Goal: Transaction & Acquisition: Purchase product/service

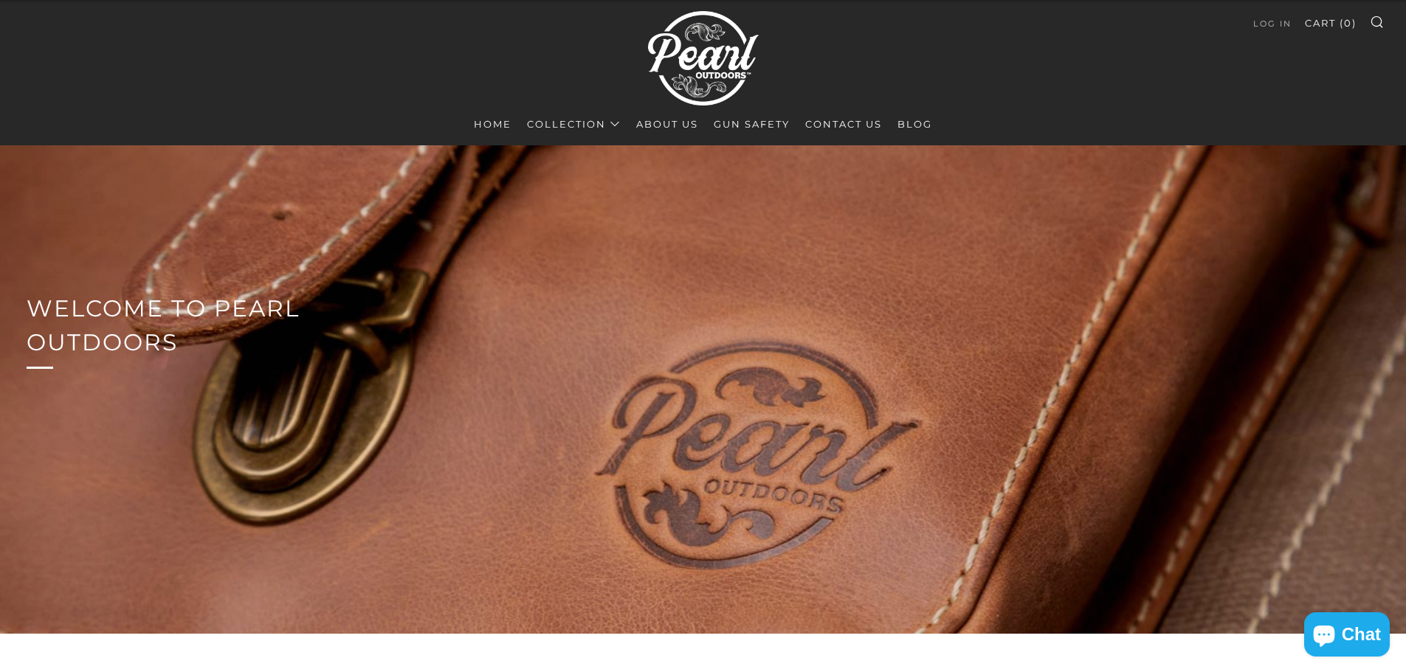
scroll to position [74, 0]
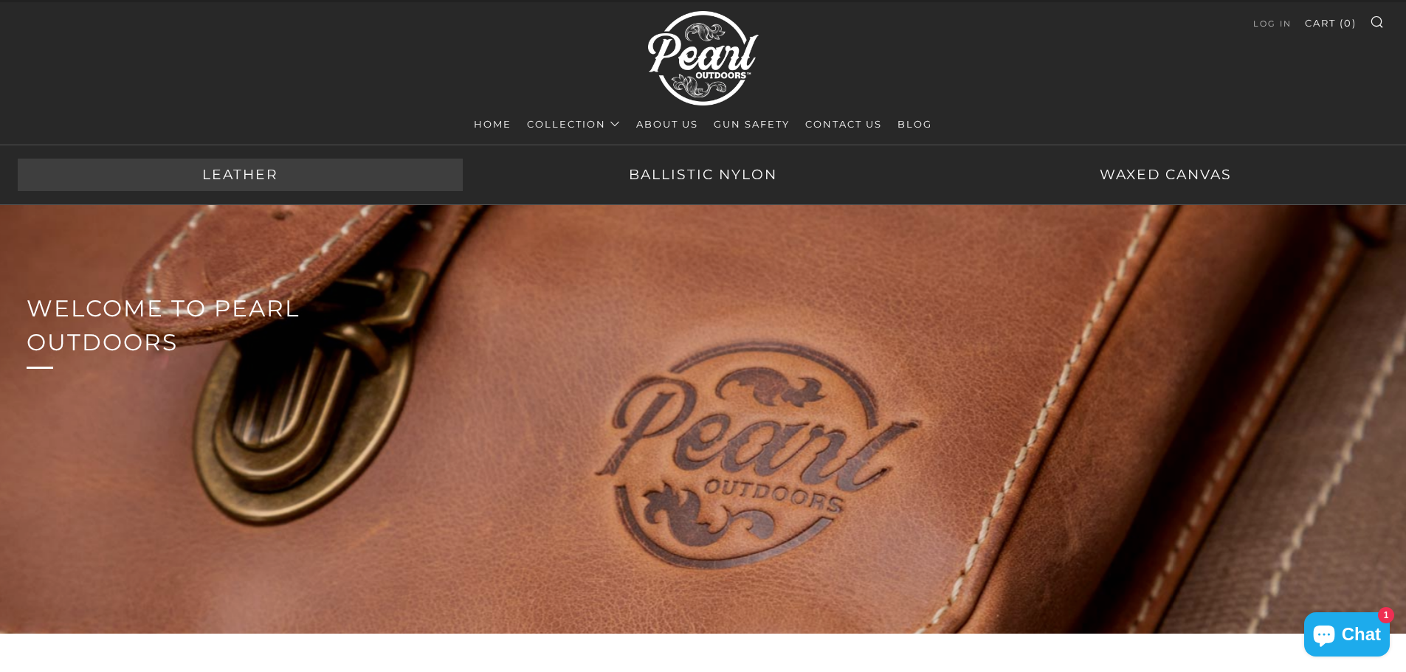
click at [263, 170] on link "Leather" at bounding box center [240, 175] width 445 height 32
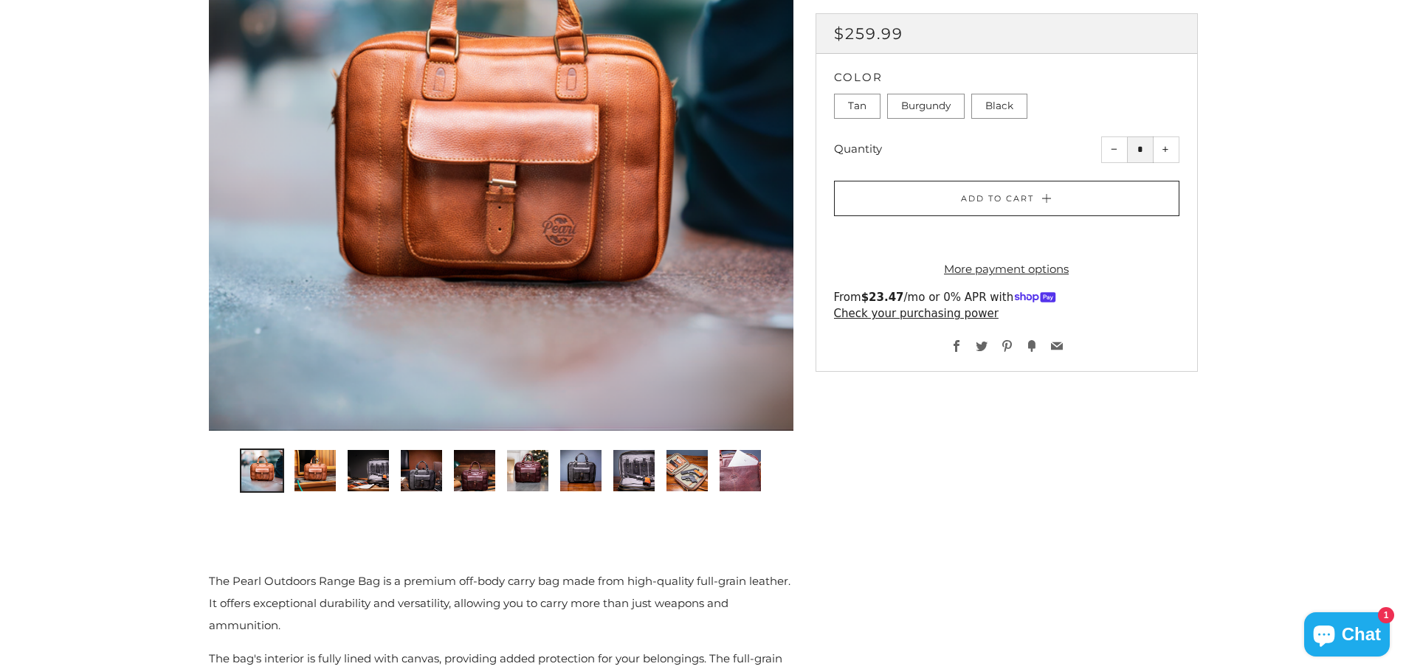
scroll to position [369, 0]
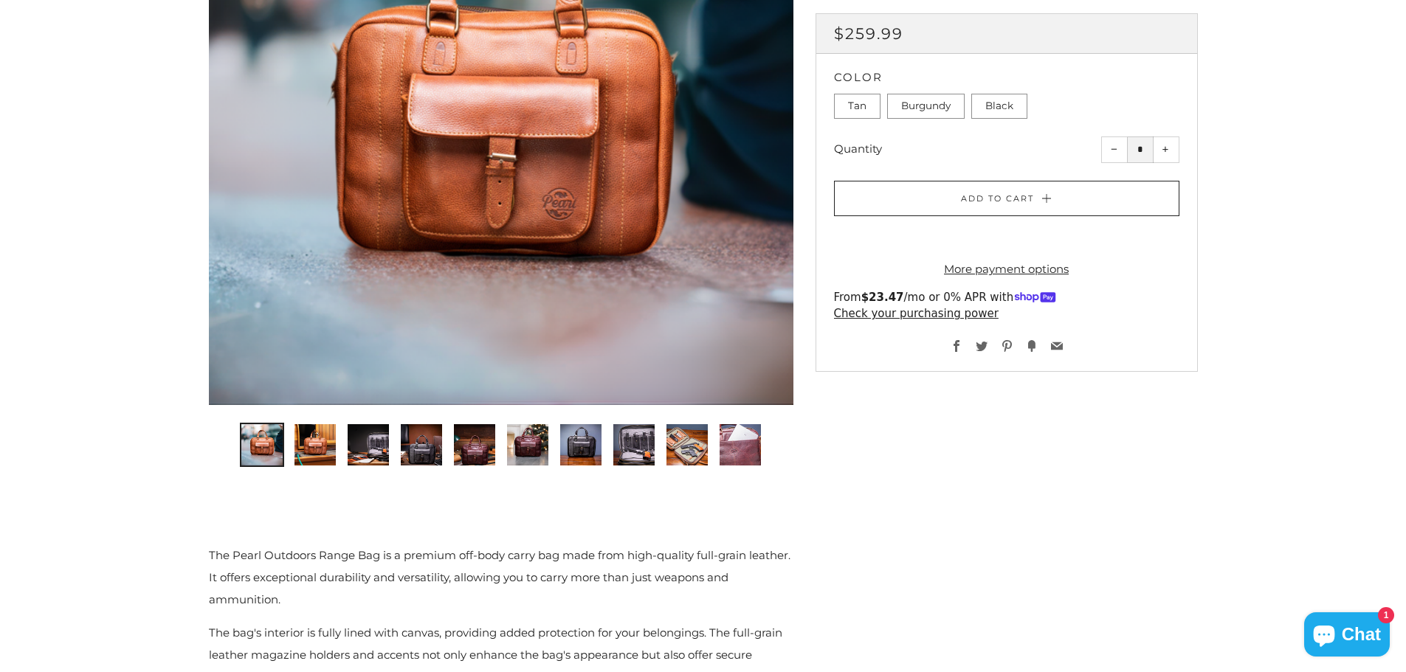
click at [313, 445] on img "2 of 10" at bounding box center [314, 444] width 41 height 41
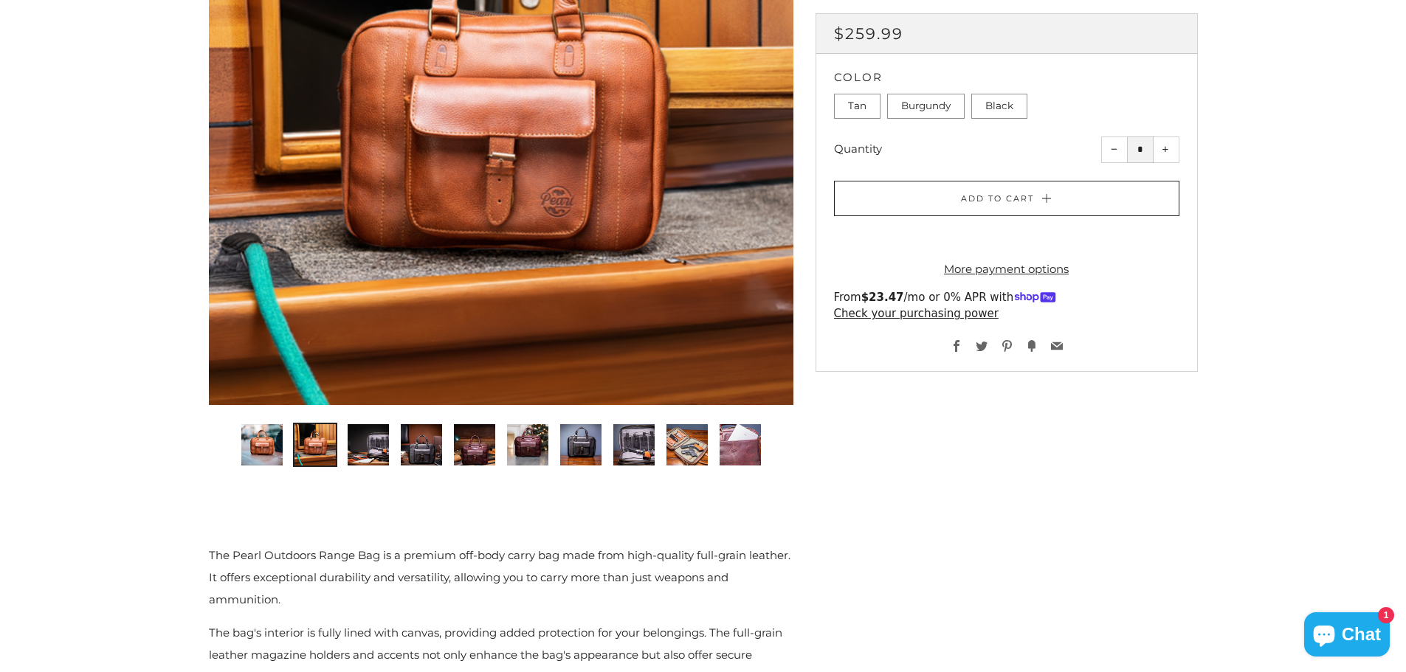
click at [359, 444] on img "3 of 10" at bounding box center [368, 444] width 41 height 41
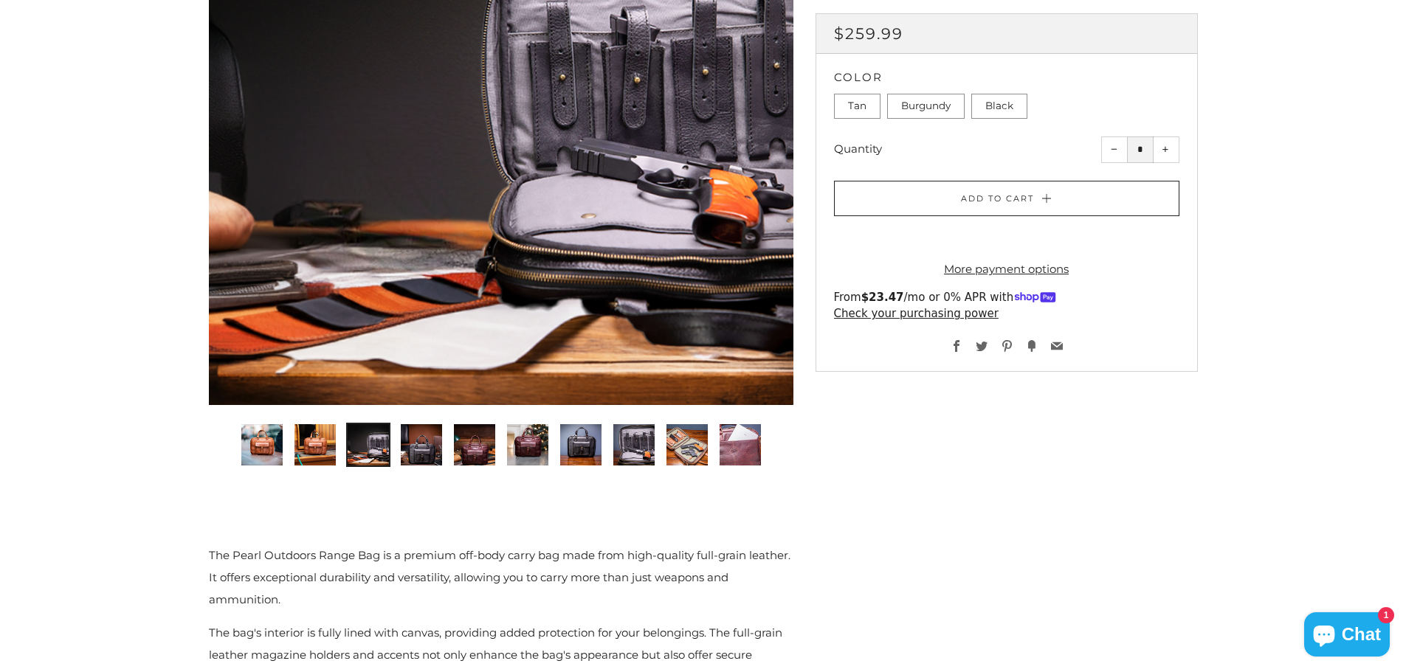
click at [433, 447] on img "4 of 10" at bounding box center [421, 444] width 41 height 41
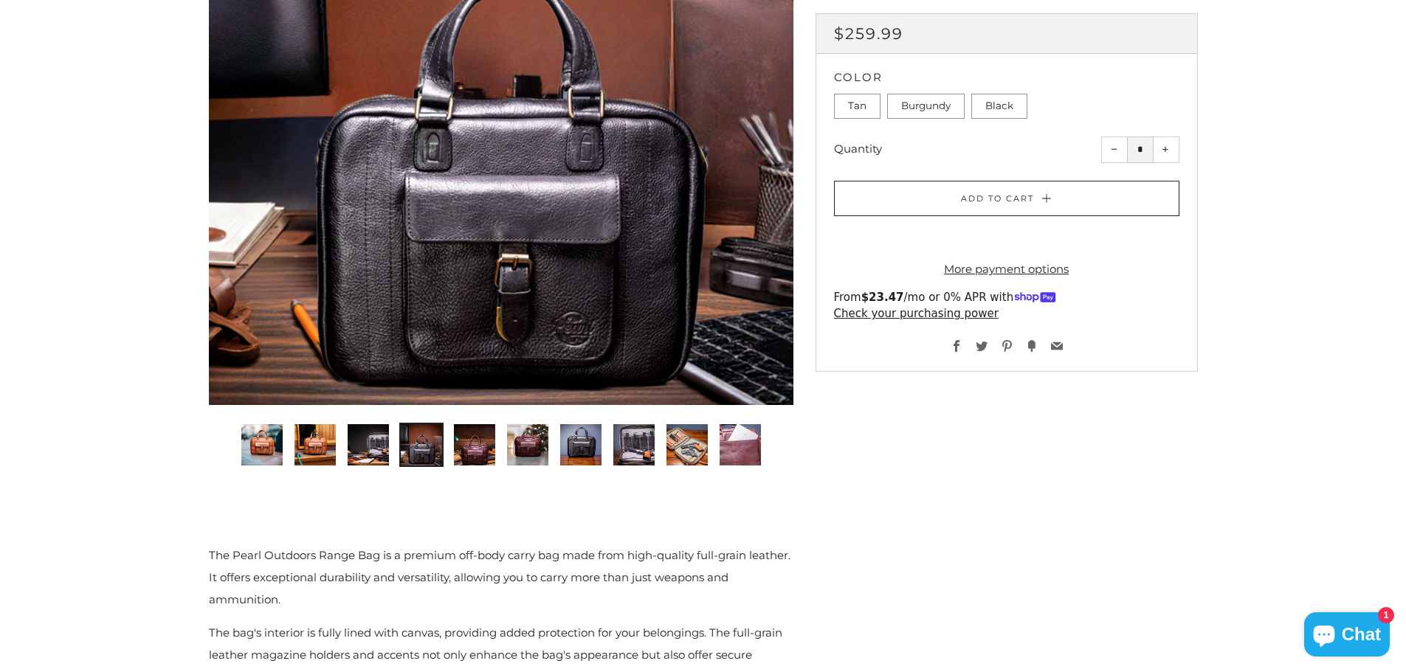
click at [473, 446] on img "5 of 10" at bounding box center [474, 444] width 41 height 41
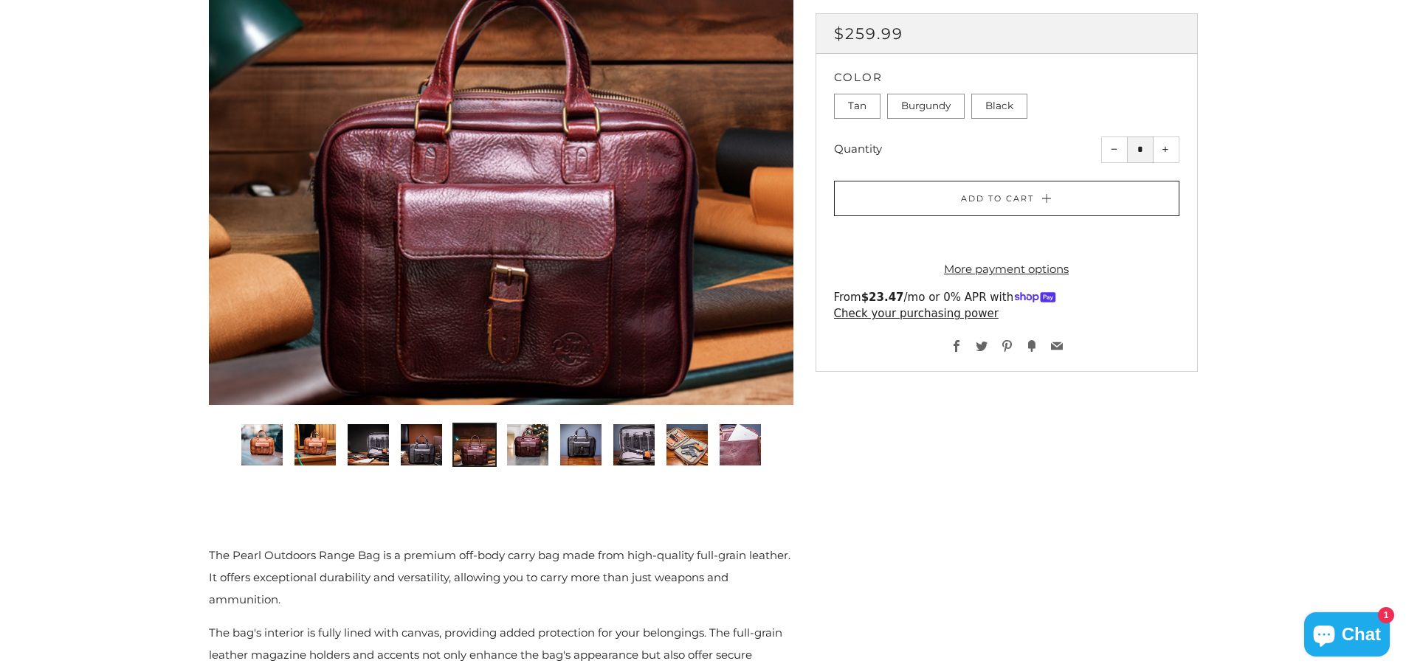
click at [527, 442] on img "6 of 10" at bounding box center [527, 444] width 41 height 41
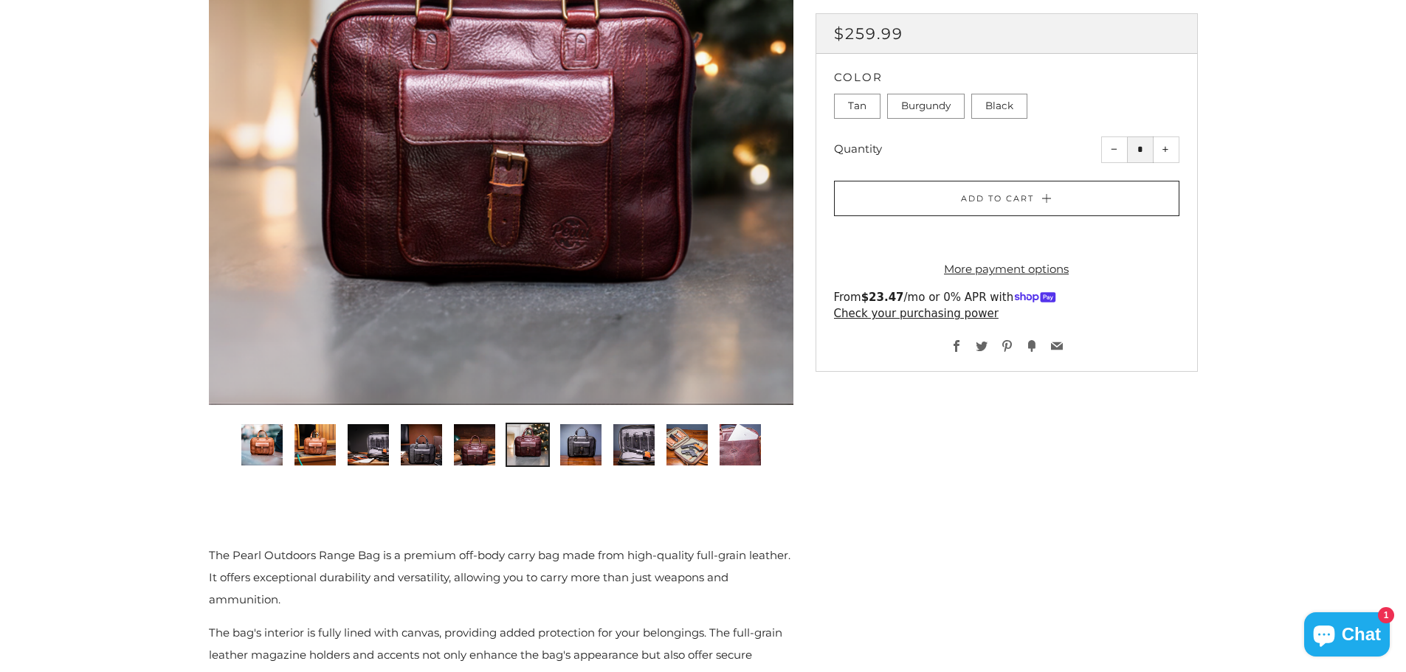
click at [571, 441] on img "7 of 10" at bounding box center [580, 444] width 41 height 41
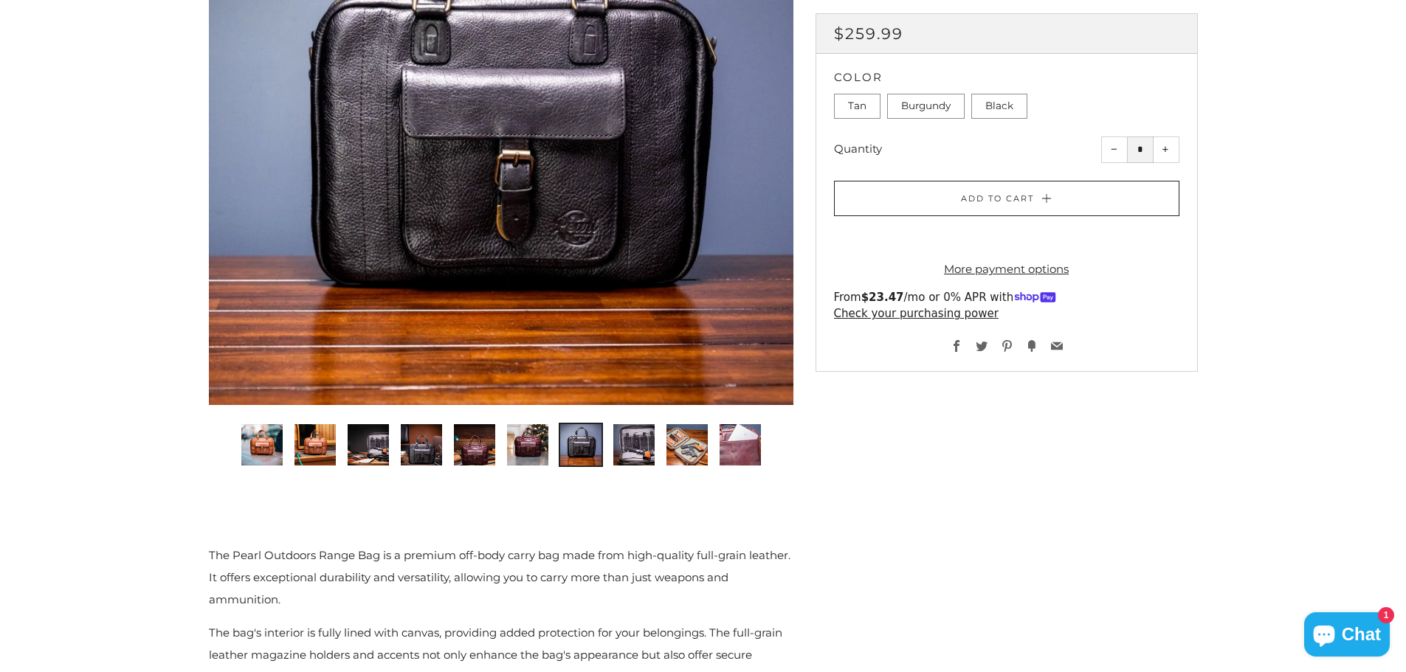
click at [633, 441] on img "8 of 10" at bounding box center [633, 444] width 41 height 41
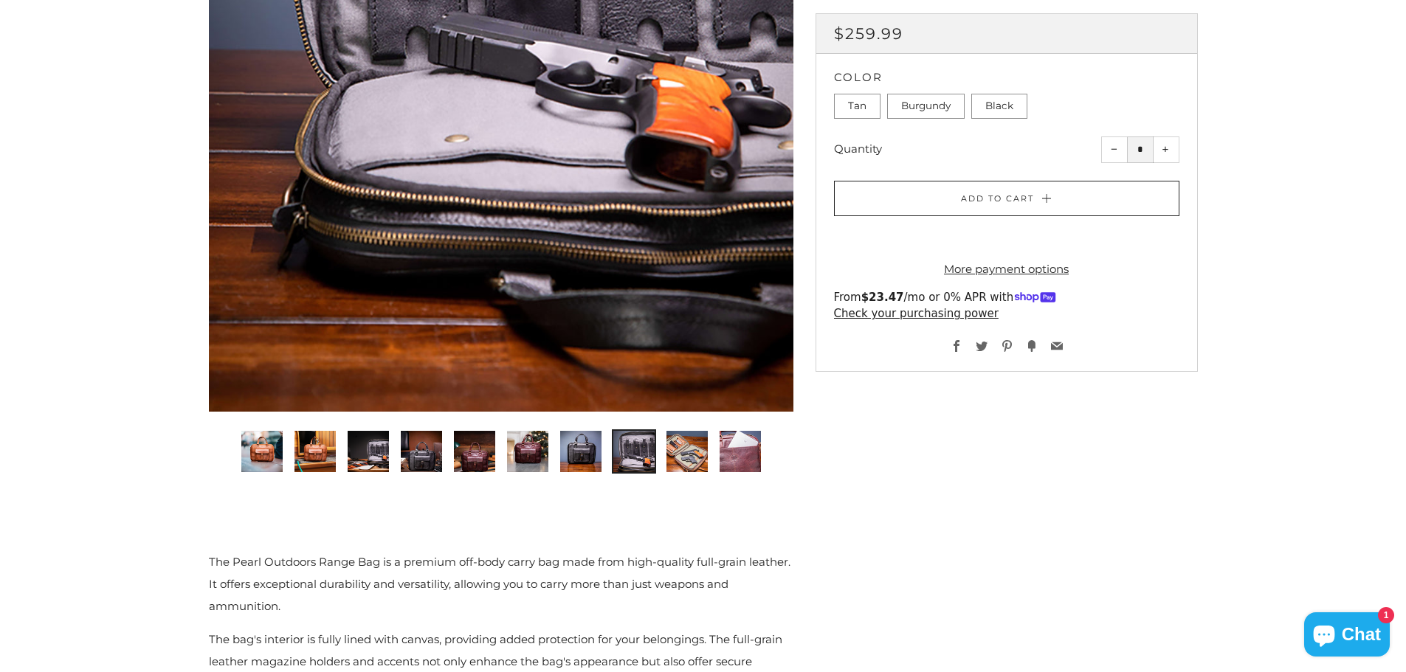
scroll to position [664, 0]
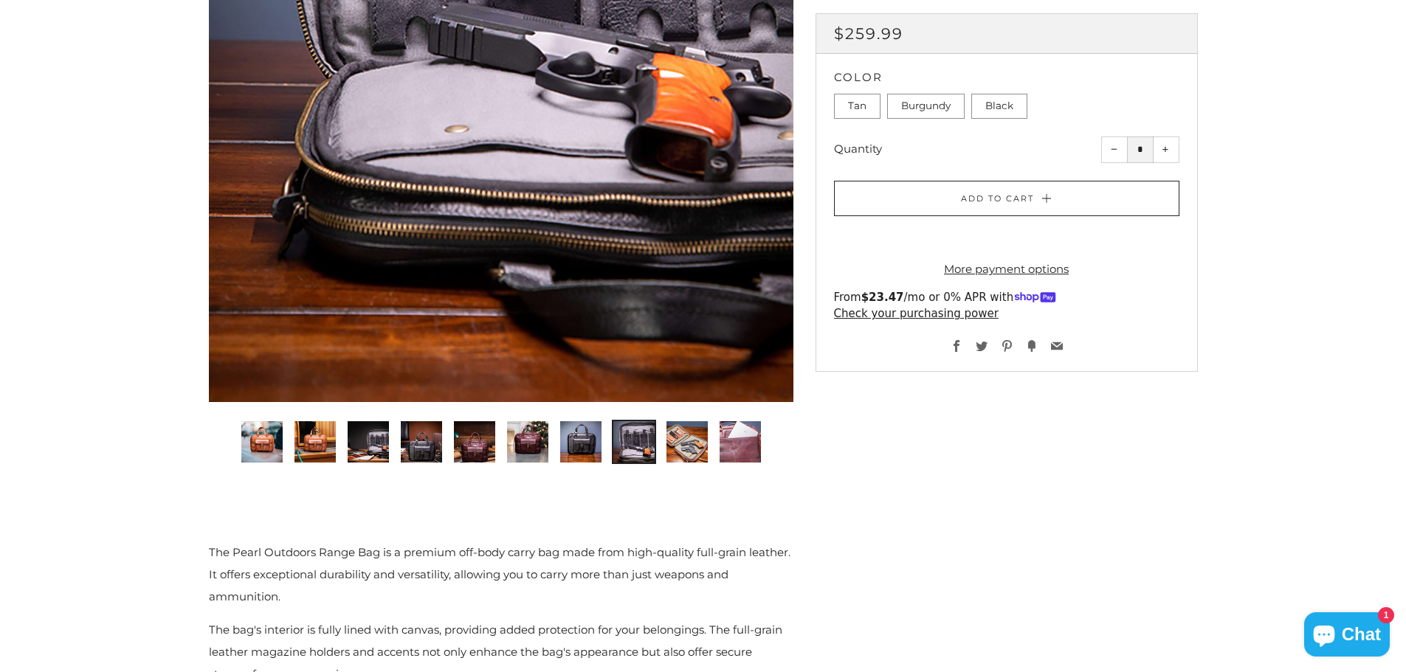
click at [686, 449] on img "9 of 10" at bounding box center [686, 441] width 41 height 41
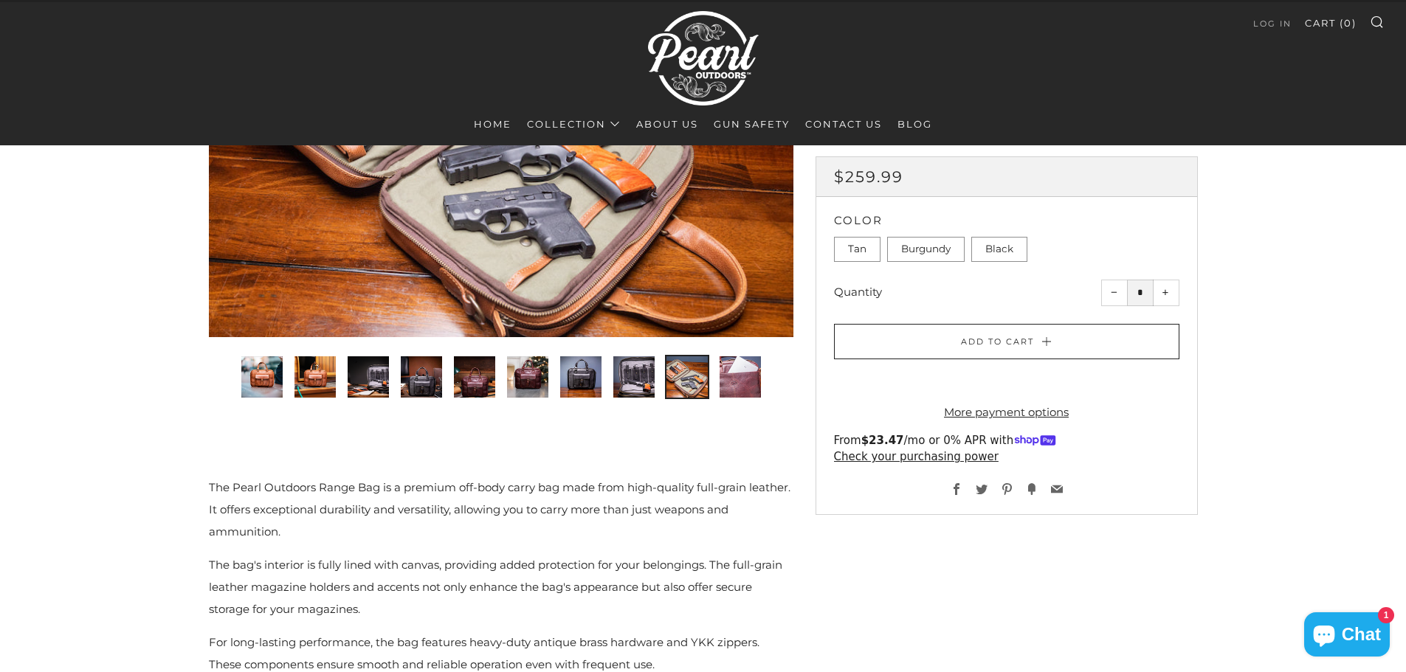
scroll to position [74, 0]
